Goal: Task Accomplishment & Management: Complete application form

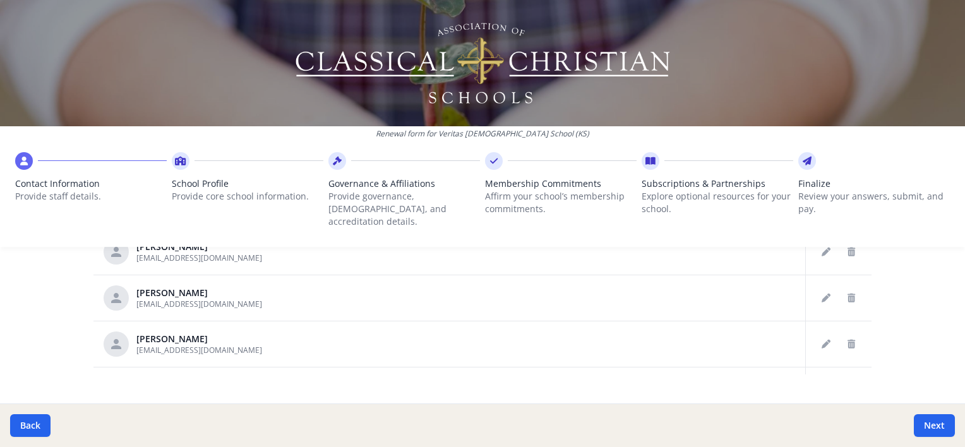
scroll to position [786, 0]
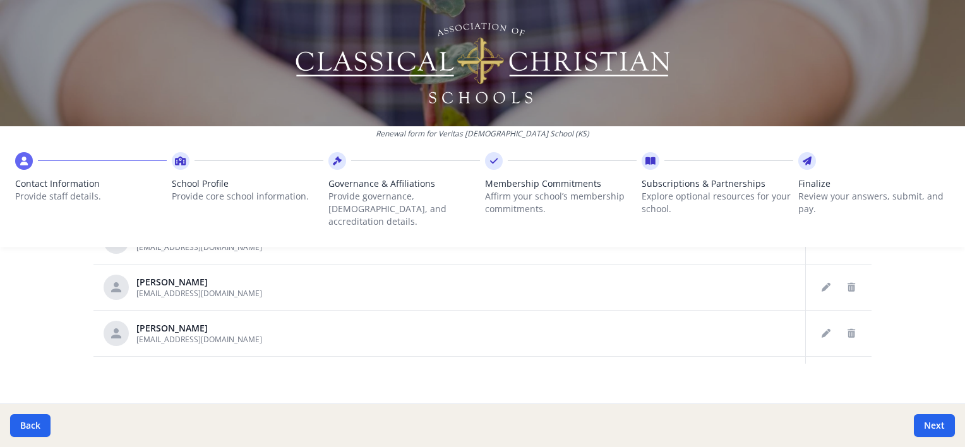
click at [803, 164] on icon at bounding box center [807, 161] width 9 height 13
click at [933, 423] on button "Next" at bounding box center [934, 425] width 41 height 23
type input "(785) 749-0083"
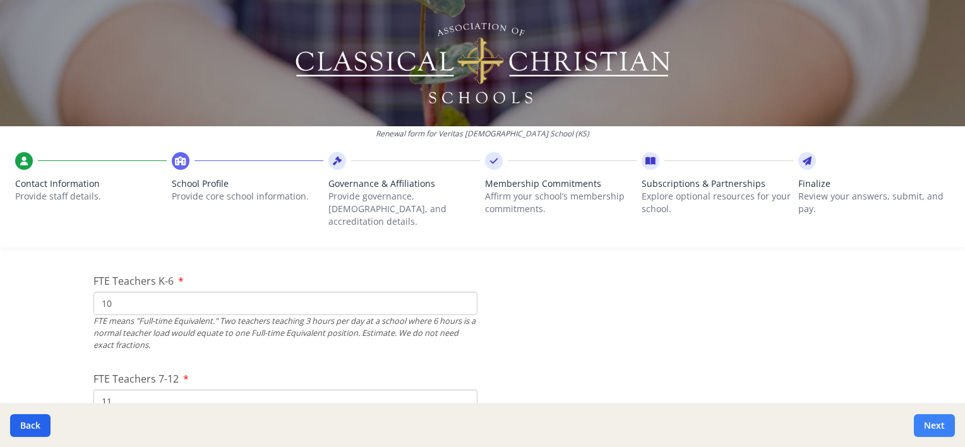
click at [933, 423] on button "Next" at bounding box center [934, 425] width 41 height 23
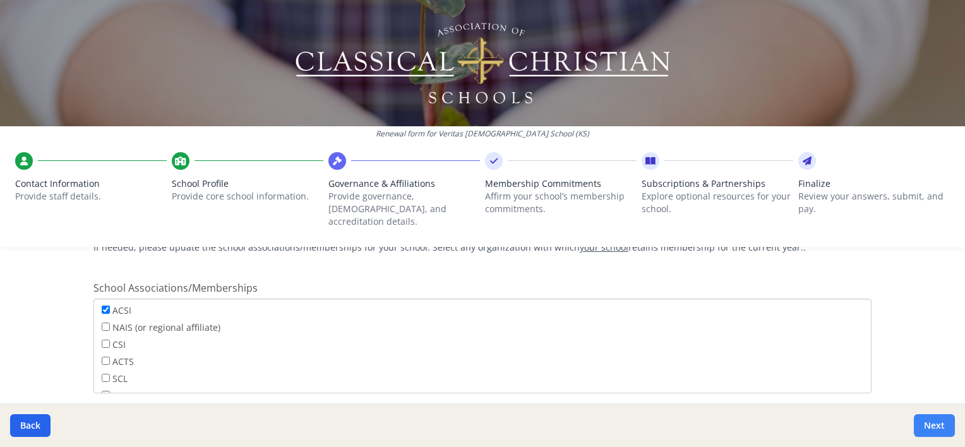
click at [933, 423] on button "Next" at bounding box center [934, 425] width 41 height 23
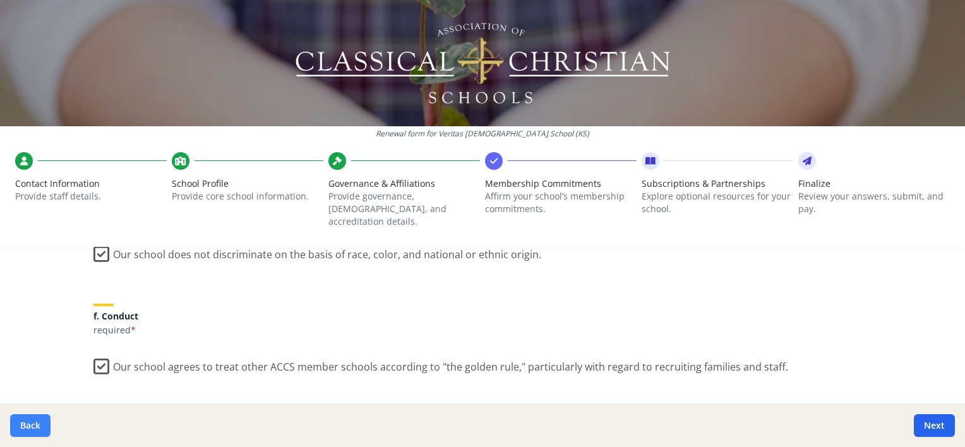
click at [35, 424] on button "Back" at bounding box center [30, 425] width 40 height 23
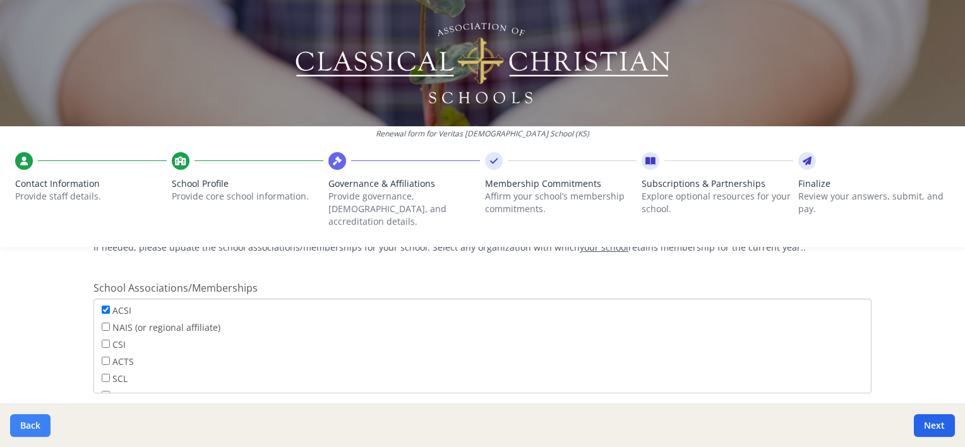
click at [35, 424] on button "Back" at bounding box center [30, 425] width 40 height 23
type input "(785) 749-0083"
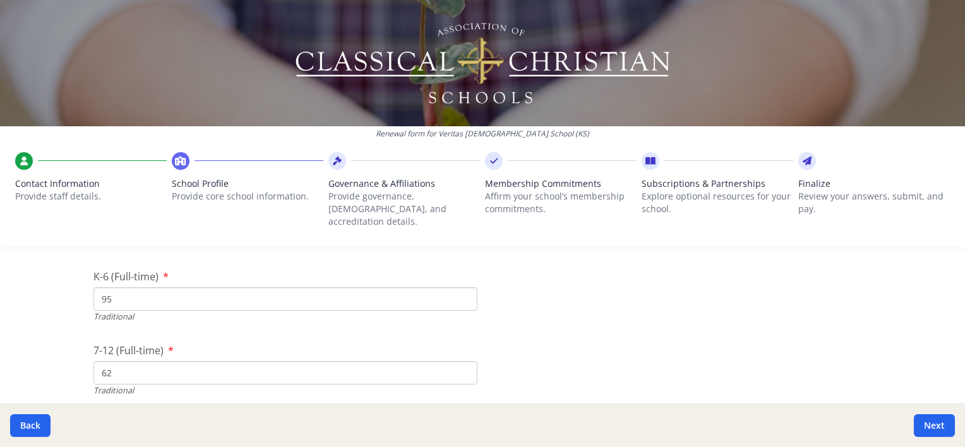
scroll to position [2744, 0]
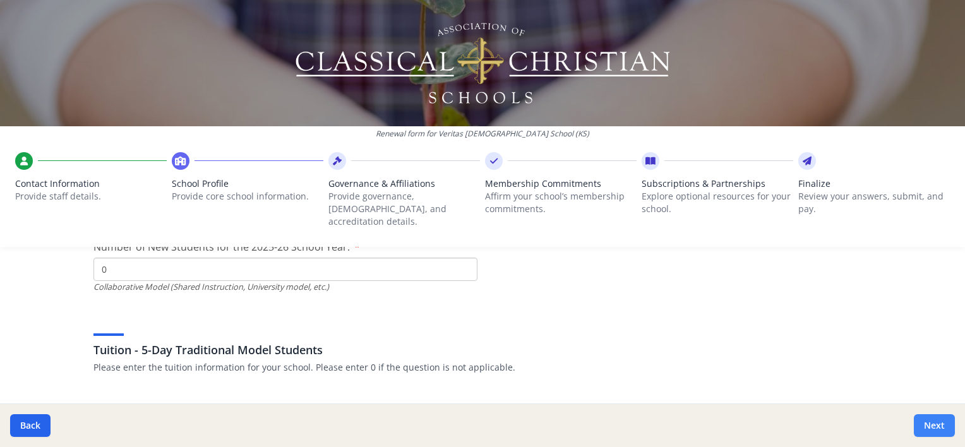
click at [927, 427] on button "Next" at bounding box center [934, 425] width 41 height 23
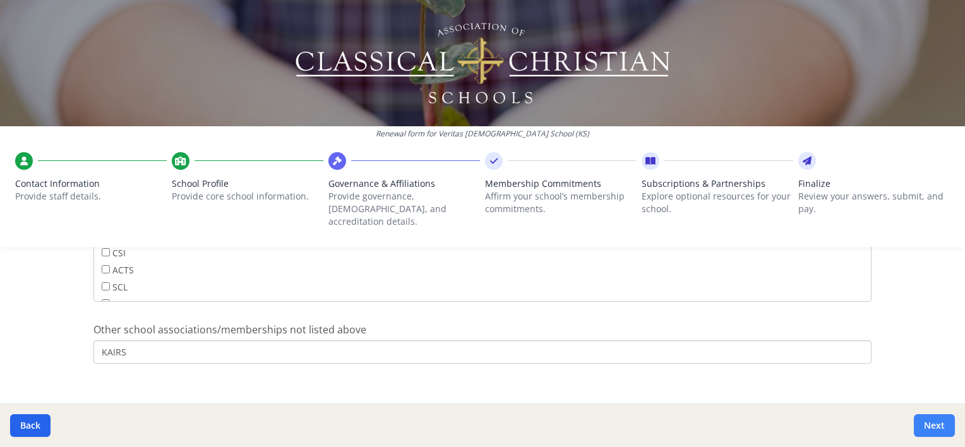
click at [927, 427] on button "Next" at bounding box center [934, 425] width 41 height 23
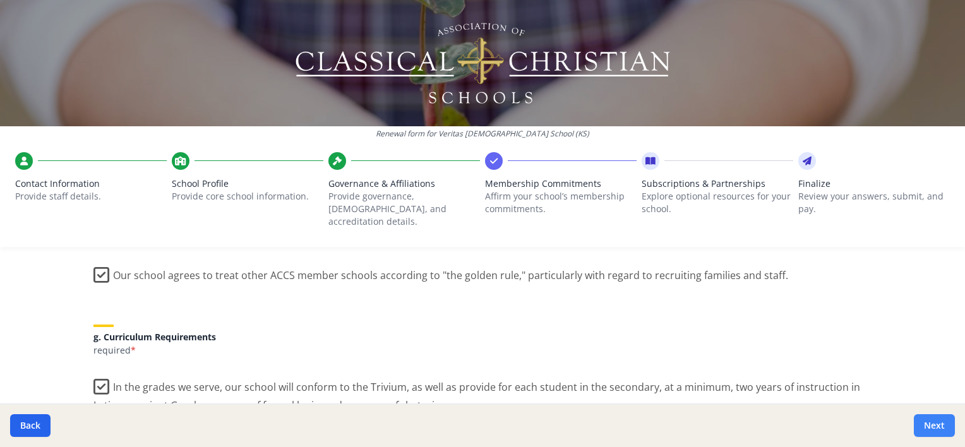
click at [927, 427] on button "Next" at bounding box center [934, 425] width 41 height 23
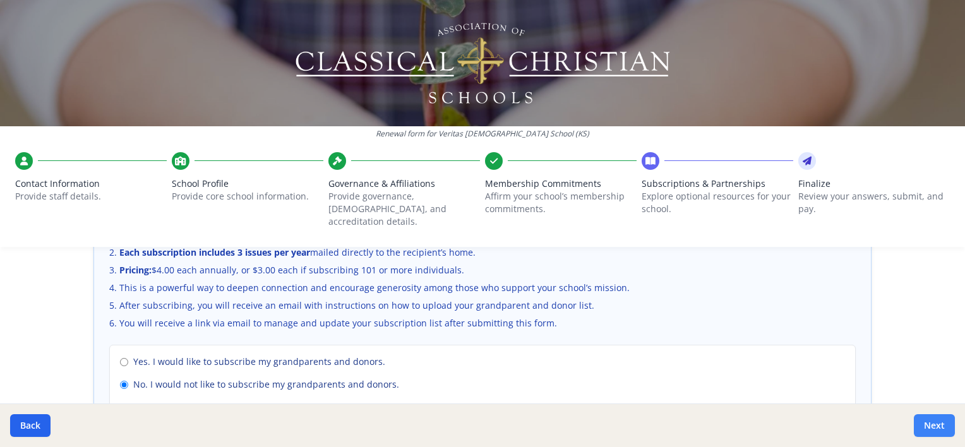
click at [927, 427] on button "Next" at bounding box center [934, 425] width 41 height 23
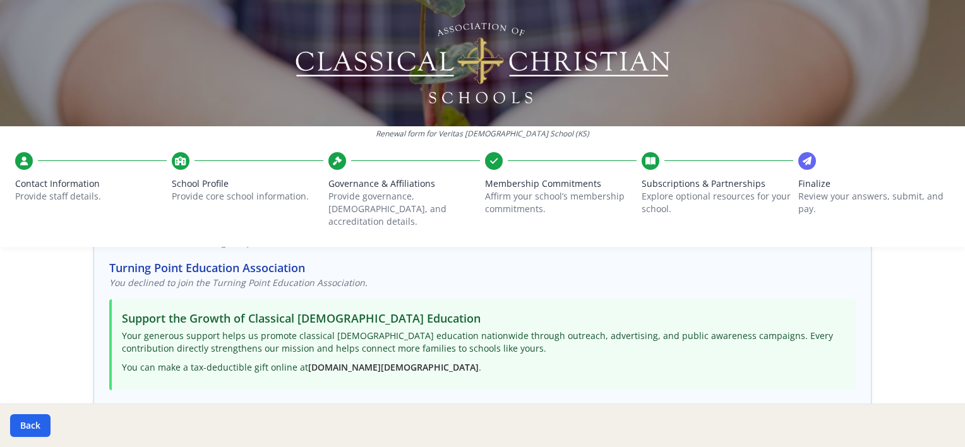
scroll to position [442, 0]
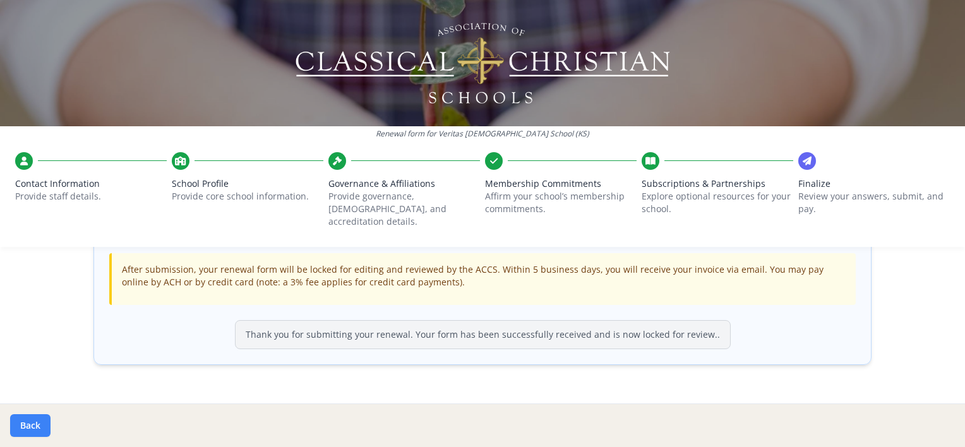
click at [25, 427] on button "Back" at bounding box center [30, 425] width 40 height 23
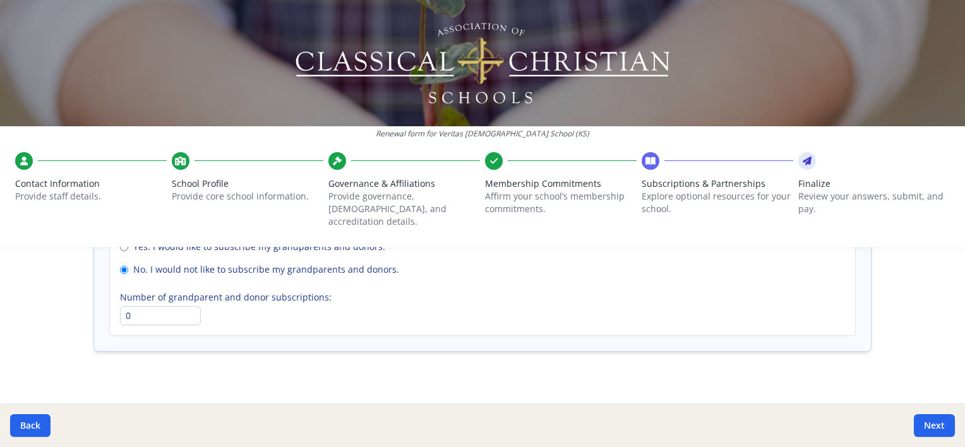
scroll to position [994, 0]
